Goal: Transaction & Acquisition: Complete application form

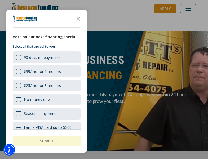
scroll to position [129, 0]
